Goal: Task Accomplishment & Management: Complete application form

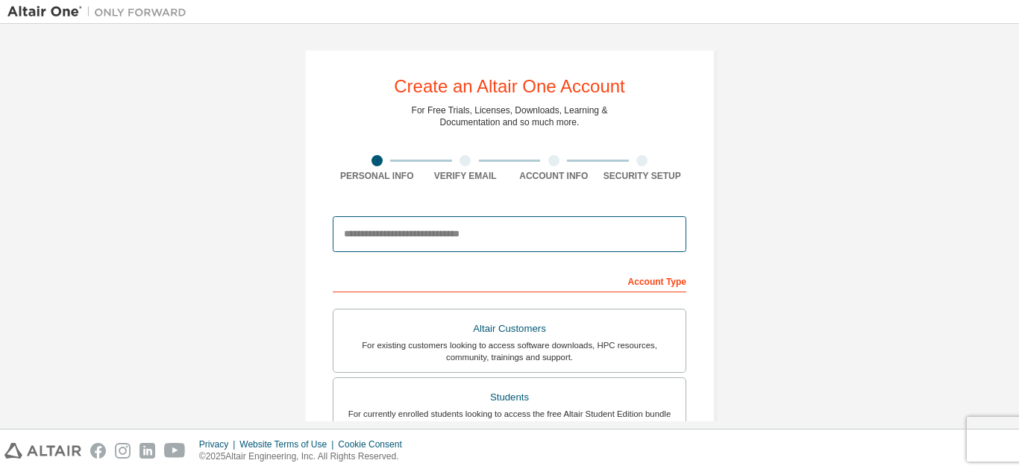
click at [362, 227] on input "email" at bounding box center [510, 234] width 354 height 36
type input "**********"
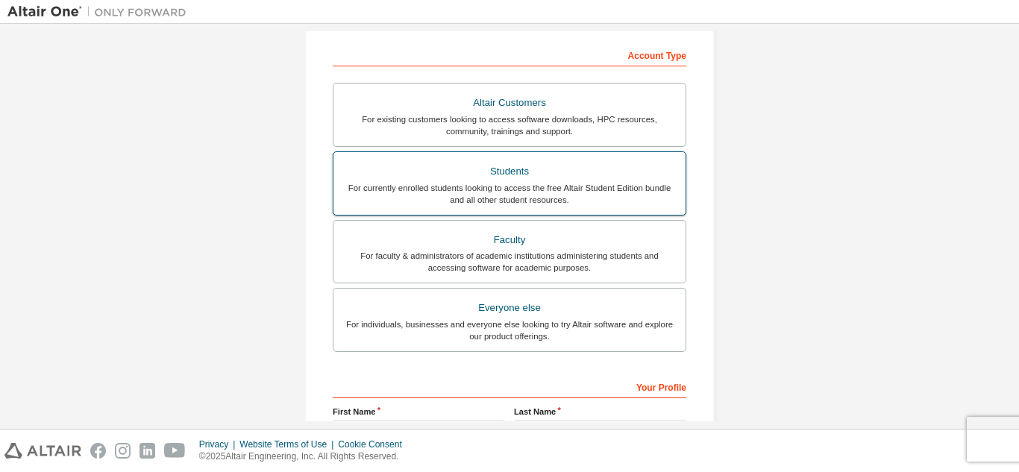
scroll to position [224, 0]
click at [480, 195] on div "For currently enrolled students looking to access the free Altair Student Editi…" at bounding box center [509, 196] width 334 height 24
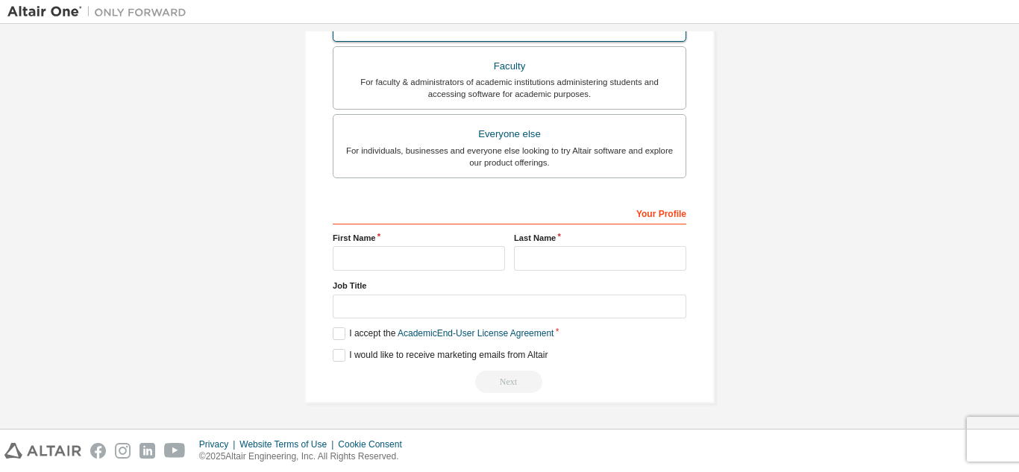
scroll to position [400, 0]
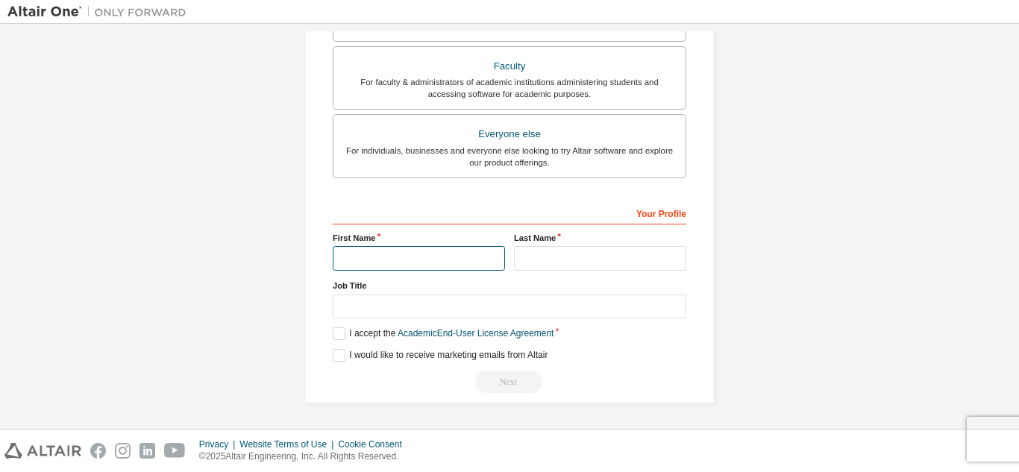
click at [389, 259] on input "text" at bounding box center [419, 258] width 172 height 25
type input "****"
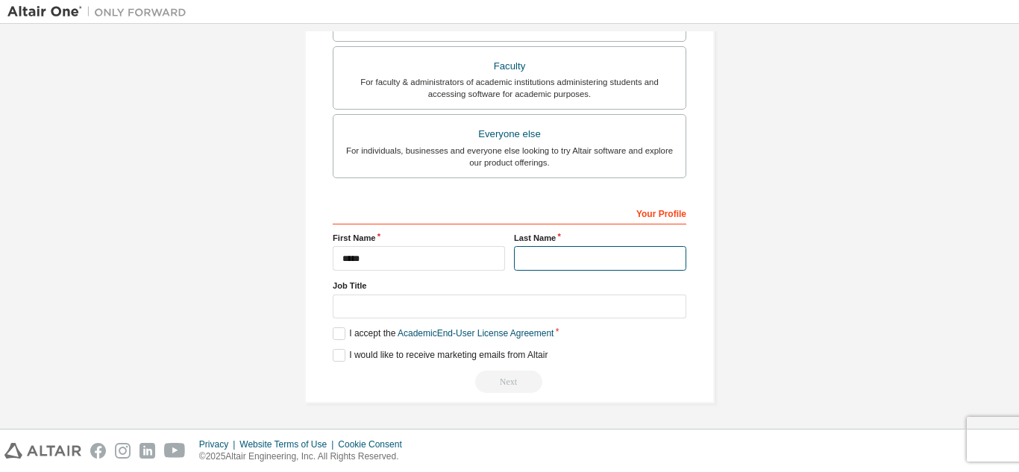
click at [571, 259] on input "text" at bounding box center [600, 258] width 172 height 25
type input "**********"
click at [342, 334] on label "I accept the Academic End-User License Agreement" at bounding box center [443, 334] width 221 height 13
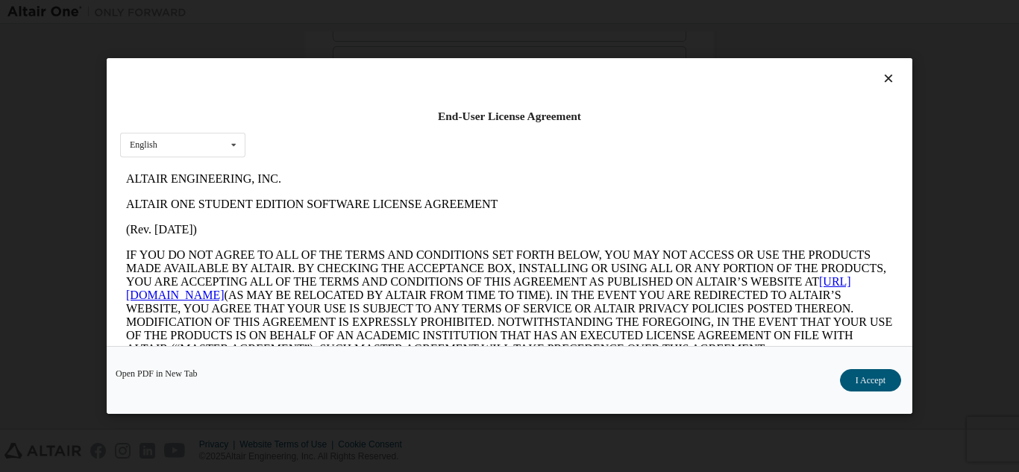
scroll to position [0, 0]
click at [870, 382] on button "I Accept" at bounding box center [870, 380] width 61 height 22
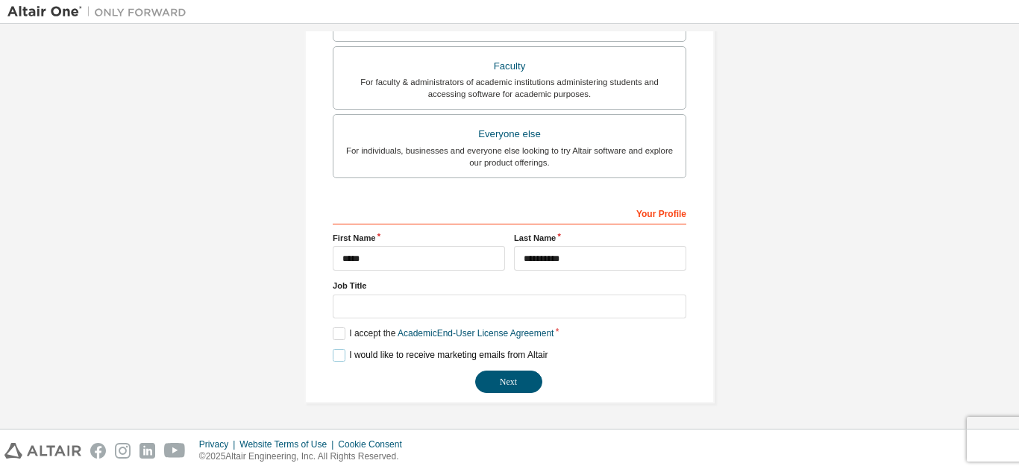
click at [342, 350] on label "I would like to receive marketing emails from Altair" at bounding box center [440, 355] width 215 height 13
click at [515, 375] on button "Next" at bounding box center [508, 382] width 67 height 22
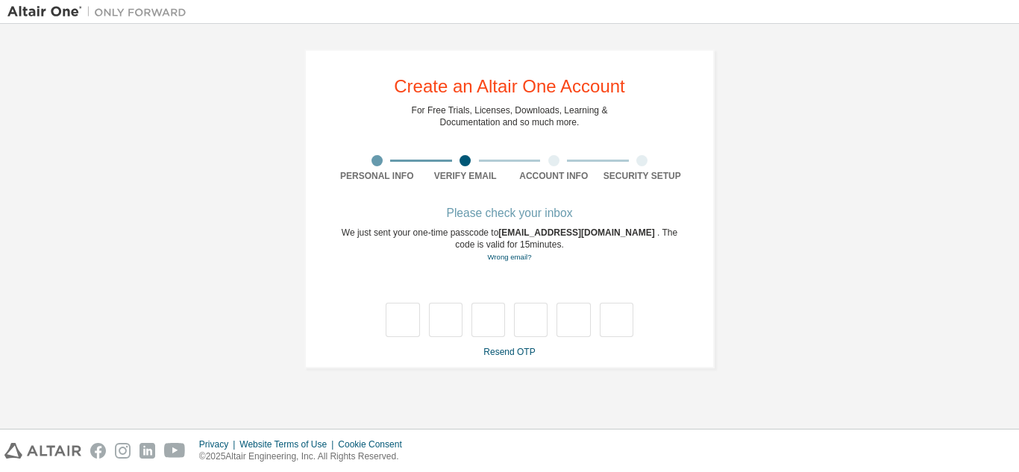
type input "*"
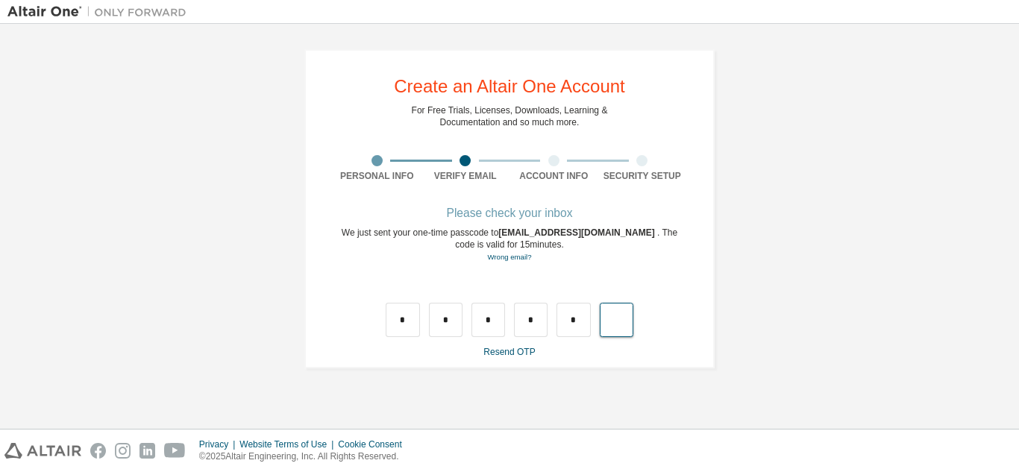
type input "*"
